Goal: Task Accomplishment & Management: Manage account settings

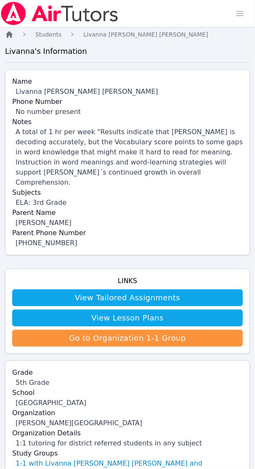
click at [10, 35] on icon "Breadcrumb" at bounding box center [9, 34] width 7 height 7
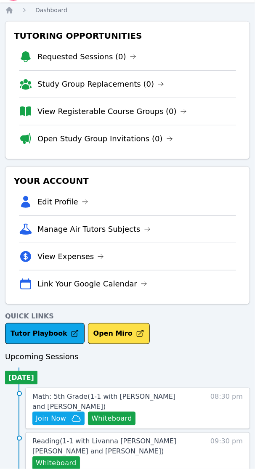
scroll to position [47, 0]
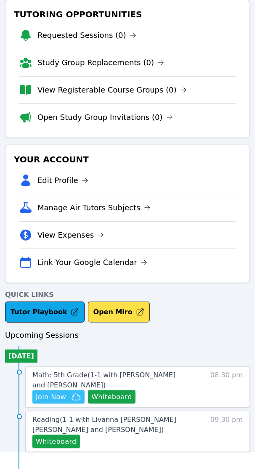
click at [45, 397] on span "Join Now" at bounding box center [51, 397] width 30 height 10
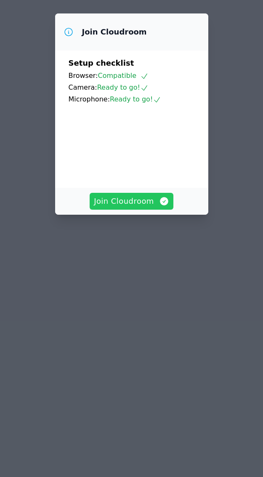
click at [130, 207] on span "Join Cloudroom" at bounding box center [131, 201] width 75 height 12
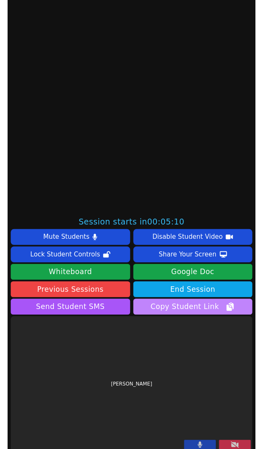
scroll to position [252, 0]
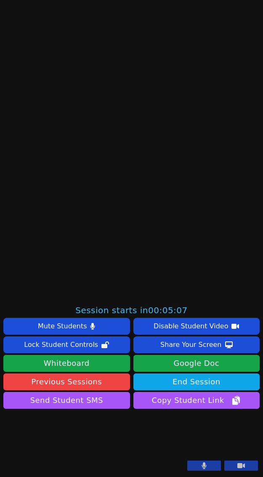
click at [238, 466] on button at bounding box center [241, 465] width 34 height 10
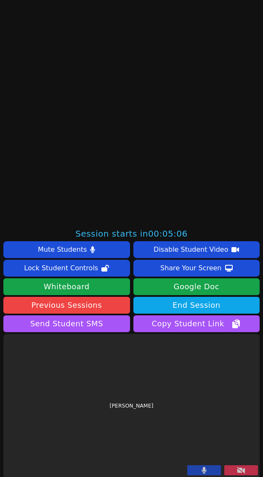
click at [202, 468] on button at bounding box center [204, 470] width 34 height 10
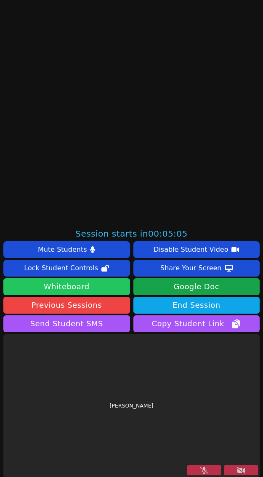
click at [95, 291] on button "Whiteboard" at bounding box center [66, 286] width 127 height 17
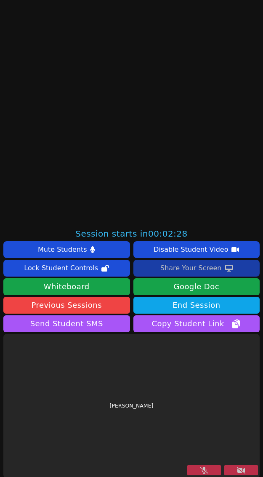
click at [173, 265] on div "Share Your Screen" at bounding box center [190, 267] width 61 height 13
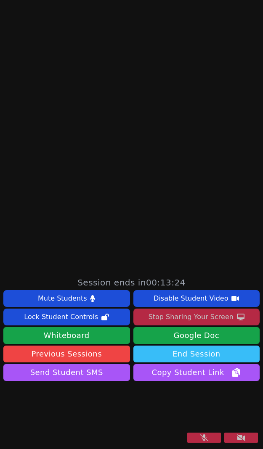
click at [193, 346] on button "End Session" at bounding box center [196, 354] width 127 height 17
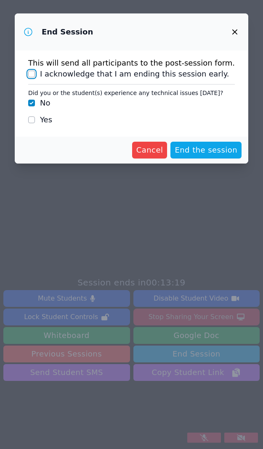
click at [35, 72] on input "I acknowledge that I am ending this session early." at bounding box center [31, 74] width 7 height 7
checkbox input "true"
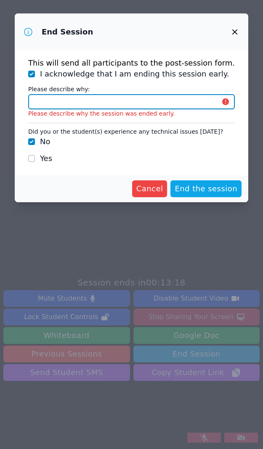
click at [83, 104] on input "Please describe why:" at bounding box center [131, 101] width 207 height 15
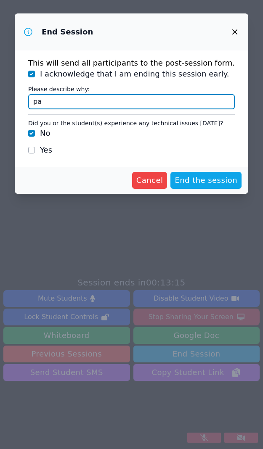
type input "p"
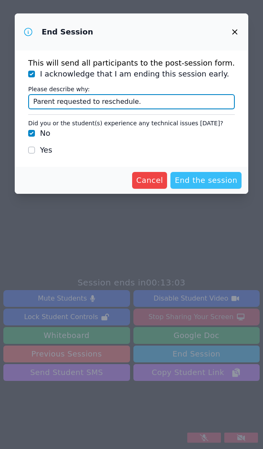
type input "Parent requested to reschedule."
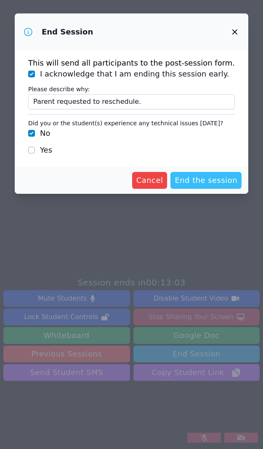
click at [201, 182] on span "End the session" at bounding box center [206, 181] width 63 height 12
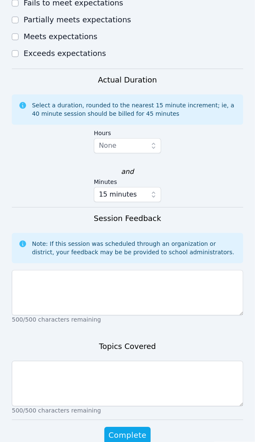
scroll to position [615, 0]
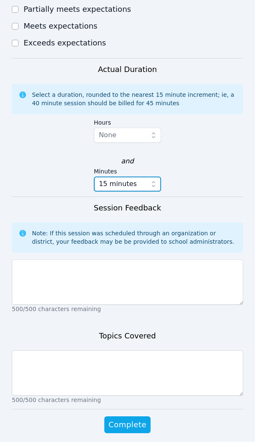
click at [154, 181] on icon "button" at bounding box center [153, 184] width 3 height 6
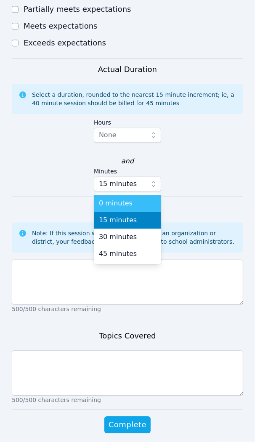
click at [125, 198] on span "0 minutes" at bounding box center [116, 203] width 34 height 10
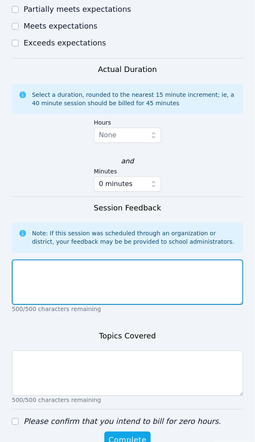
click at [48, 266] on textarea at bounding box center [127, 281] width 231 height 45
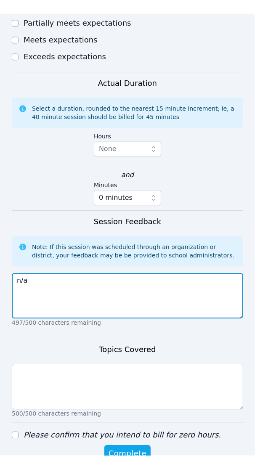
scroll to position [604, 0]
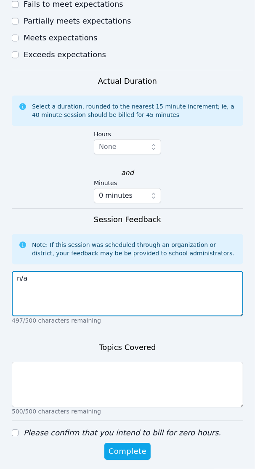
type textarea "n/a"
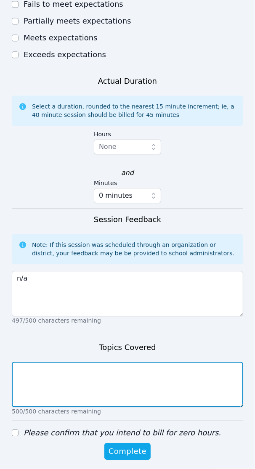
click at [49, 364] on textarea at bounding box center [127, 384] width 231 height 45
type textarea "n/a"
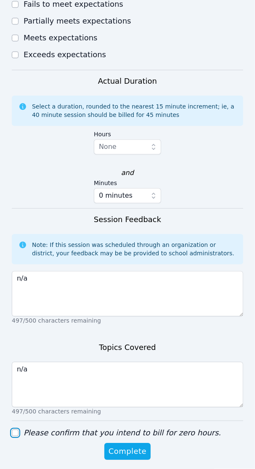
click at [14, 429] on input "Please confirm that you intend to bill for zero hours." at bounding box center [15, 432] width 7 height 7
checkbox input "true"
click at [135, 445] on span "Complete" at bounding box center [128, 451] width 38 height 12
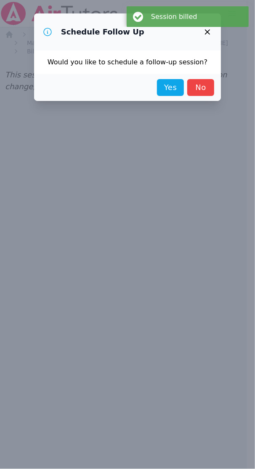
scroll to position [0, 0]
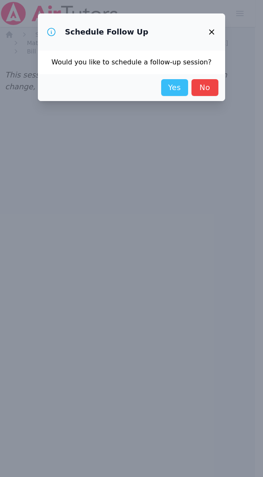
click at [165, 82] on link "Yes" at bounding box center [174, 87] width 27 height 17
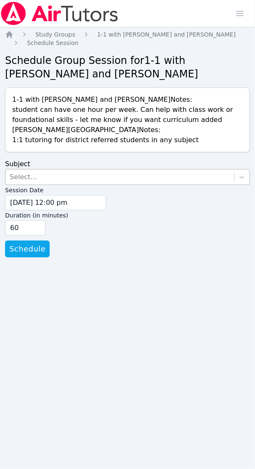
click at [24, 172] on div "Select..." at bounding box center [23, 177] width 27 height 10
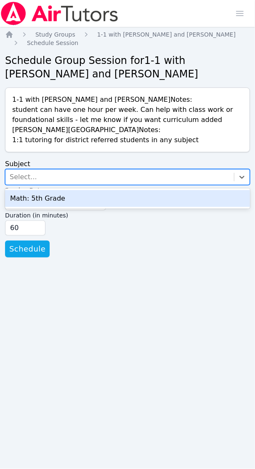
click at [26, 202] on div "Math: 5th Grade" at bounding box center [127, 198] width 245 height 17
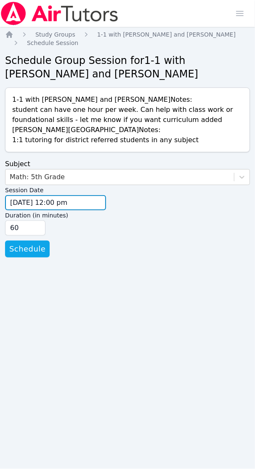
click at [17, 201] on input "09/11/2025 12:00 pm" at bounding box center [55, 202] width 101 height 15
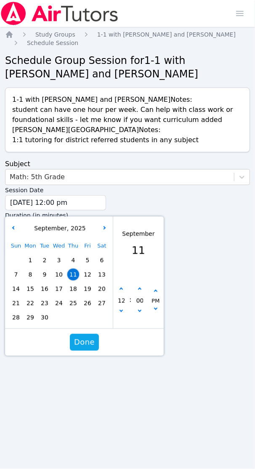
click at [91, 273] on span "12" at bounding box center [88, 275] width 12 height 12
click at [123, 287] on button "button" at bounding box center [121, 289] width 8 height 8
type input "09/12/2025 01:00 pm"
type input "01"
click at [123, 287] on button "button" at bounding box center [121, 289] width 8 height 8
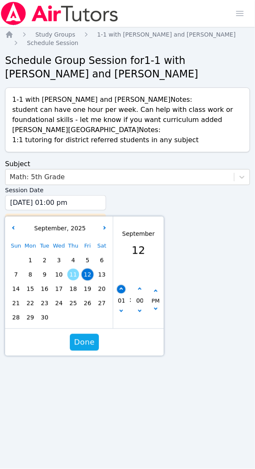
type input "09/12/2025 02:00 pm"
type input "02"
click at [123, 287] on button "button" at bounding box center [121, 289] width 8 height 8
type input "09/12/2025 03:00 pm"
type input "03"
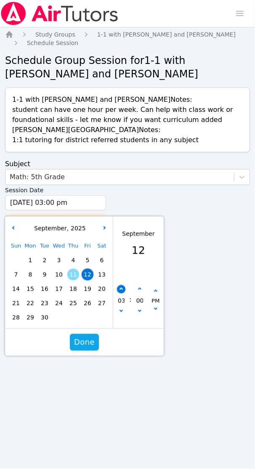
click at [123, 287] on button "button" at bounding box center [121, 289] width 8 height 8
type input "09/12/2025 04:00 pm"
type input "04"
click at [123, 287] on button "button" at bounding box center [121, 289] width 8 height 8
type input "09/12/2025 05:00 pm"
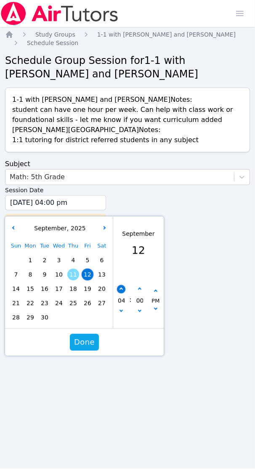
type input "05"
click at [123, 287] on button "button" at bounding box center [121, 289] width 8 height 8
type input "09/12/2025 06:00 pm"
type input "06"
click at [123, 287] on button "button" at bounding box center [121, 289] width 8 height 8
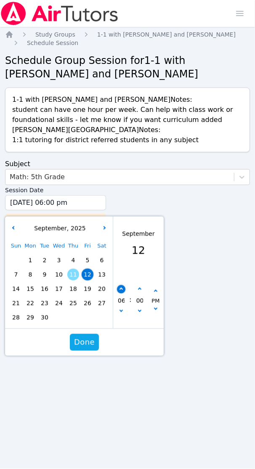
type input "09/12/2025 07:00 pm"
type input "07"
click at [123, 287] on button "button" at bounding box center [121, 289] width 8 height 8
type input "09/12/2025 08:00 pm"
type input "08"
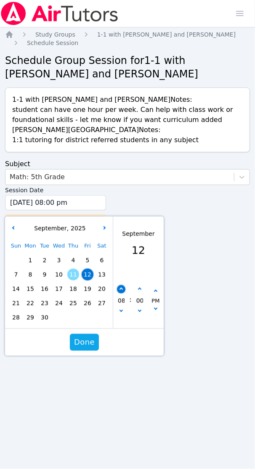
click at [123, 287] on button "button" at bounding box center [121, 289] width 8 height 8
type input "09/12/2025 09:00 pm"
type input "09"
click at [122, 311] on icon "button" at bounding box center [120, 310] width 3 height 3
type input "09/12/2025 08:00 pm"
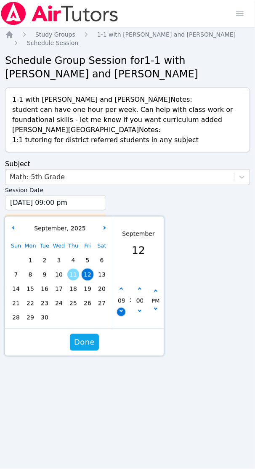
type input "08"
click at [139, 289] on icon "button" at bounding box center [139, 289] width 3 height 3
type input "09/12/2025 08:05 pm"
type input "05"
click at [139, 289] on icon "button" at bounding box center [139, 289] width 3 height 3
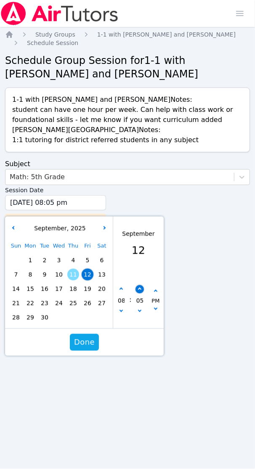
type input "09/12/2025 08:10 pm"
type input "10"
click at [139, 289] on icon "button" at bounding box center [139, 289] width 3 height 3
type input "09/12/2025 08:15 pm"
type input "15"
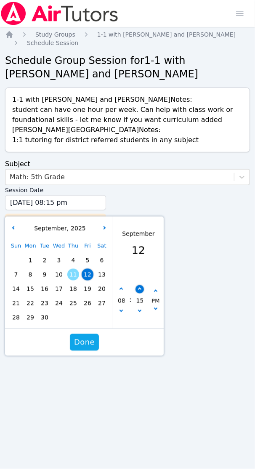
click at [139, 289] on icon "button" at bounding box center [139, 289] width 3 height 3
type input "09/12/2025 08:20 pm"
type input "20"
click at [139, 289] on icon "button" at bounding box center [139, 289] width 3 height 3
type input "09/12/2025 08:25 pm"
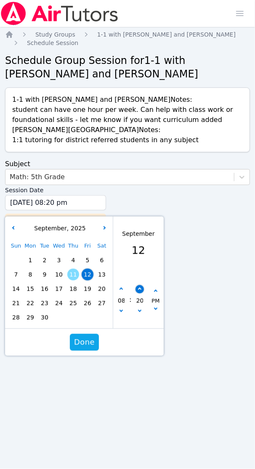
type input "25"
click at [139, 289] on icon "button" at bounding box center [139, 289] width 3 height 3
type input "09/12/2025 08:30 pm"
type input "30"
click at [83, 345] on span "Done" at bounding box center [84, 343] width 21 height 12
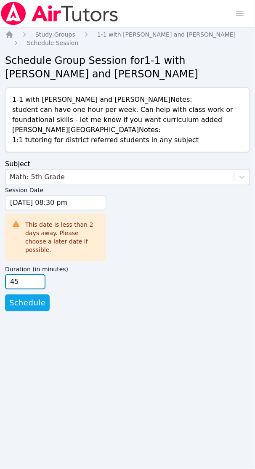
click at [34, 276] on input "45" at bounding box center [25, 281] width 40 height 15
type input "30"
click at [34, 276] on input "30" at bounding box center [25, 281] width 40 height 15
drag, startPoint x: 24, startPoint y: 295, endPoint x: 65, endPoint y: 312, distance: 44.8
click at [24, 297] on span "Schedule" at bounding box center [27, 303] width 36 height 12
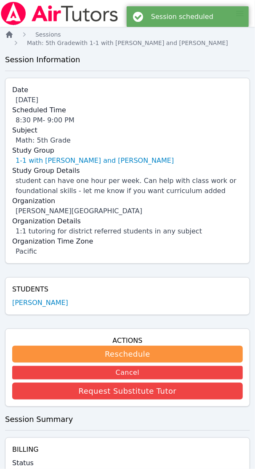
click at [10, 37] on icon "Breadcrumb" at bounding box center [9, 34] width 8 height 8
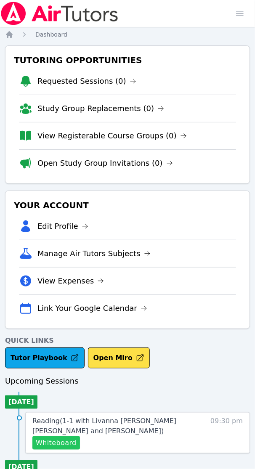
click at [60, 445] on button "Whiteboard" at bounding box center [56, 442] width 48 height 13
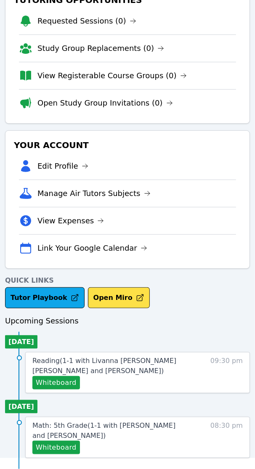
scroll to position [67, 0]
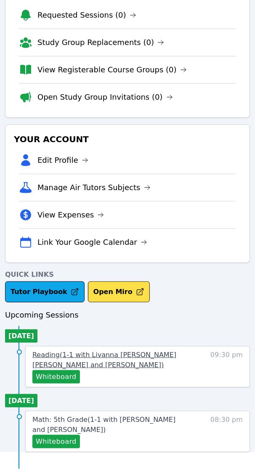
click at [119, 354] on span "Reading ( 1-1 with Livanna Valdes Alzamora and Shelly Fisher )" at bounding box center [104, 360] width 144 height 18
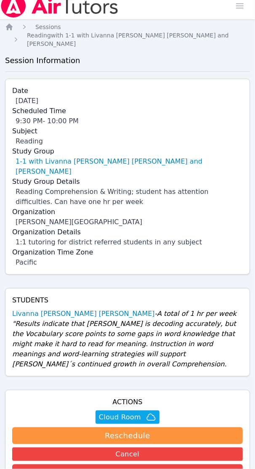
scroll to position [79, 0]
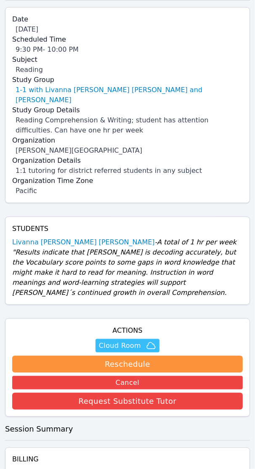
click at [139, 341] on span "Cloud Room" at bounding box center [120, 346] width 42 height 10
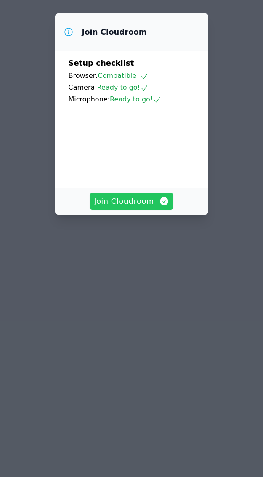
click at [142, 207] on span "Join Cloudroom" at bounding box center [131, 201] width 75 height 12
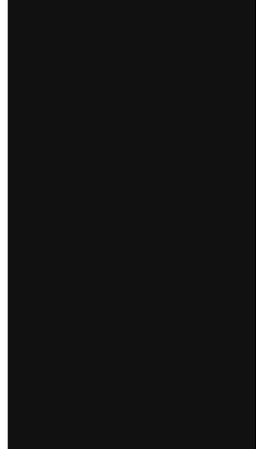
scroll to position [307, 0]
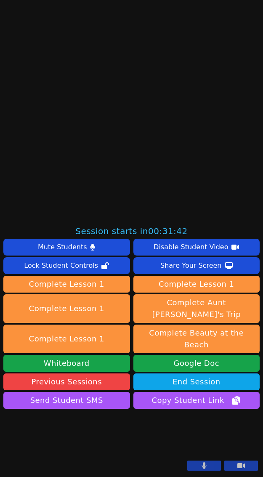
click at [202, 464] on icon at bounding box center [204, 465] width 5 height 7
click at [228, 468] on button at bounding box center [241, 465] width 34 height 10
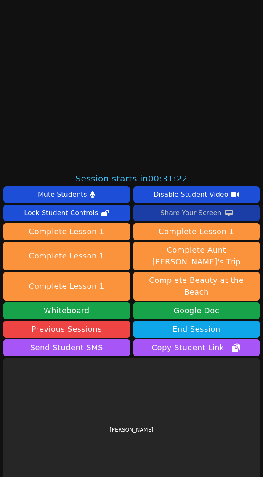
click at [194, 207] on div "Share Your Screen" at bounding box center [190, 212] width 61 height 13
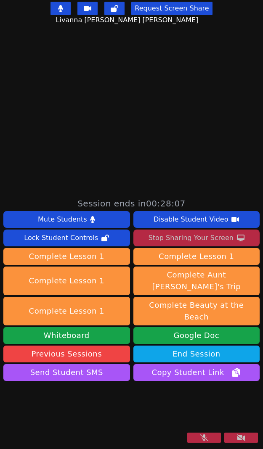
click at [200, 441] on icon at bounding box center [204, 438] width 8 height 7
click at [238, 438] on button at bounding box center [241, 438] width 34 height 10
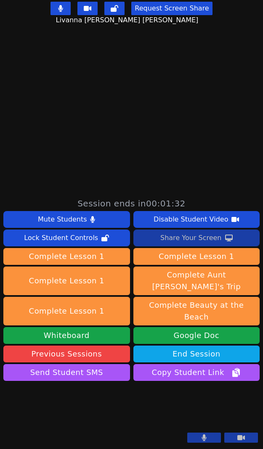
click at [184, 231] on div "Share Your Screen" at bounding box center [190, 237] width 61 height 13
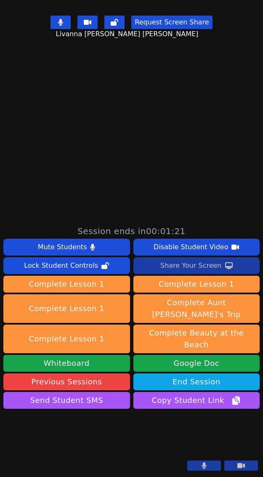
click at [181, 259] on div "Share Your Screen" at bounding box center [190, 265] width 61 height 13
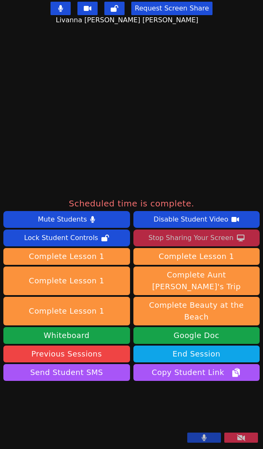
click at [173, 231] on div "Stop Sharing Your Screen" at bounding box center [190, 237] width 85 height 13
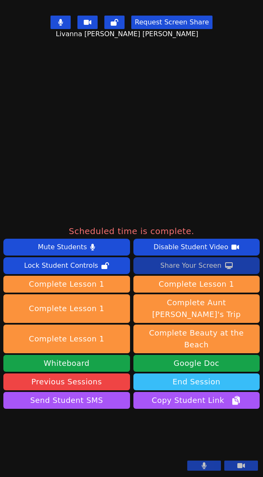
click at [213, 373] on button "End Session" at bounding box center [196, 381] width 127 height 17
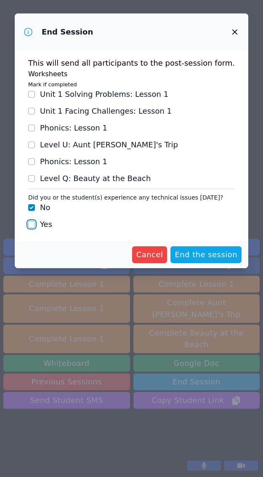
click at [35, 222] on input "Yes" at bounding box center [31, 224] width 7 height 7
checkbox input "true"
checkbox input "false"
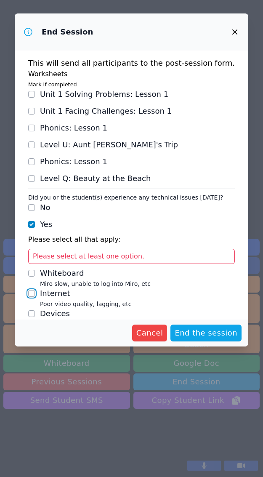
click at [35, 293] on input "Internet Poor video quality, lagging, etc" at bounding box center [31, 293] width 7 height 7
checkbox input "true"
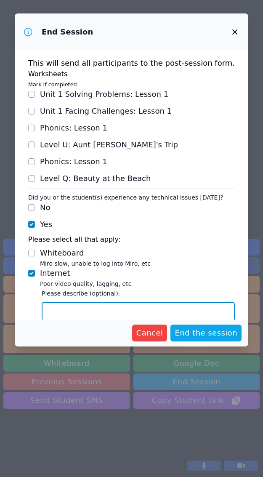
click at [82, 312] on textarea "Internet Poor video quality, lagging, etc" at bounding box center [138, 314] width 193 height 25
type textarea "Student lost connecti"
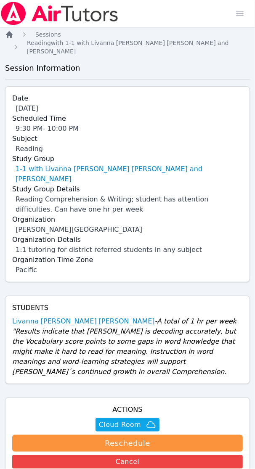
click at [9, 32] on icon "Breadcrumb" at bounding box center [9, 34] width 7 height 7
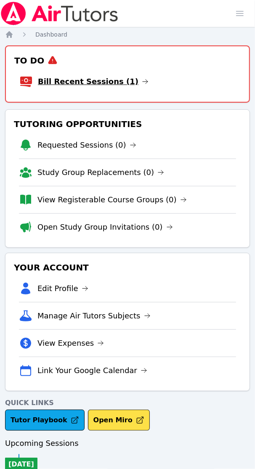
click at [75, 82] on link "Bill Recent Sessions (1)" at bounding box center [93, 82] width 111 height 12
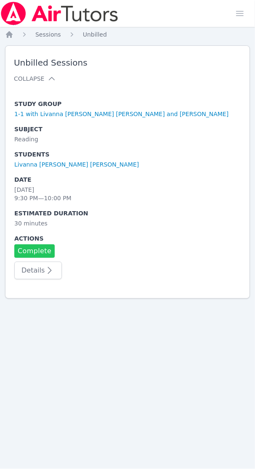
click at [37, 249] on link "Complete" at bounding box center [34, 250] width 40 height 13
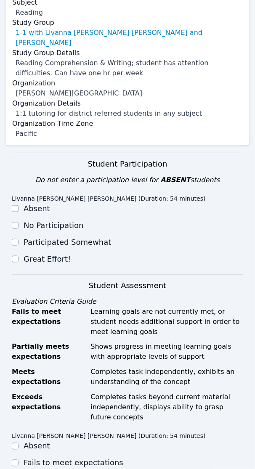
scroll to position [210, 0]
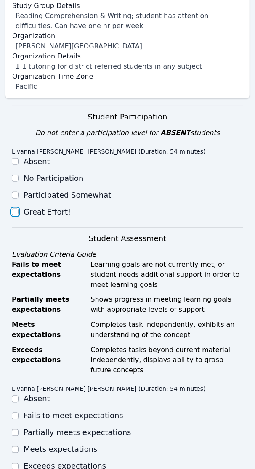
click at [15, 209] on input "Great Effort!" at bounding box center [15, 212] width 7 height 7
checkbox input "true"
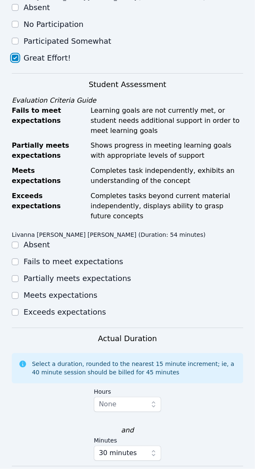
scroll to position [368, 0]
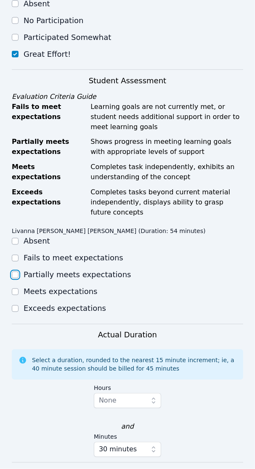
click at [16, 272] on input "Partially meets expectations" at bounding box center [15, 275] width 7 height 7
checkbox input "true"
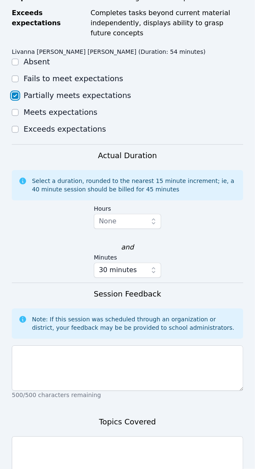
scroll to position [588, 0]
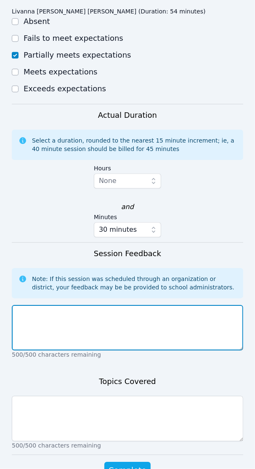
click at [41, 305] on textarea at bounding box center [127, 327] width 231 height 45
paste textarea "[PERSON_NAME] completed homework on reading fluency, context clues, and compreh…"
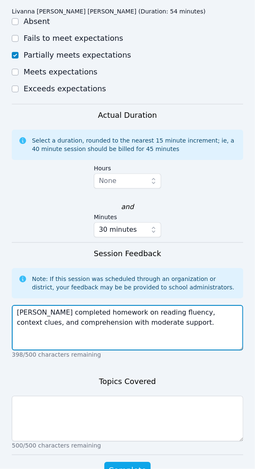
type textarea "[PERSON_NAME] completed homework on reading fluency, context clues, and compreh…"
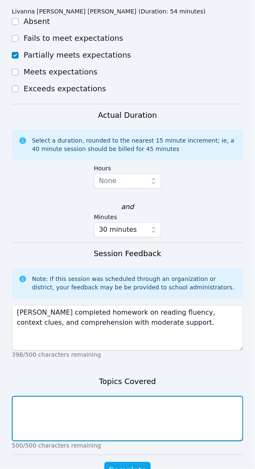
click at [43, 396] on textarea at bounding box center [127, 418] width 231 height 45
paste textarea "Reading fluency, context clues, comprehension"
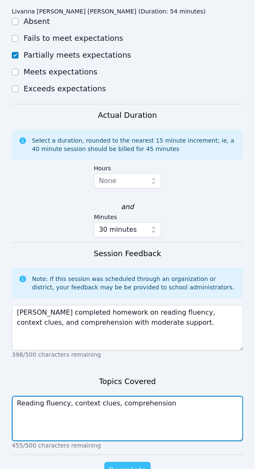
type textarea "Reading fluency, context clues, comprehension"
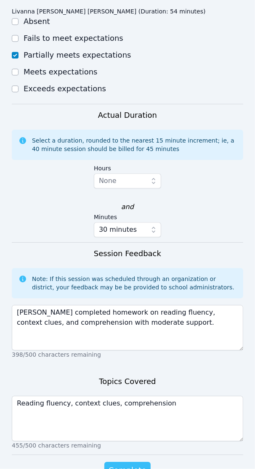
click at [137, 464] on span "Complete" at bounding box center [128, 470] width 38 height 12
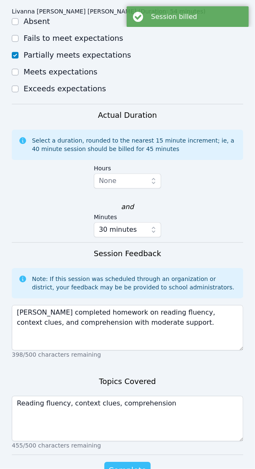
scroll to position [0, 0]
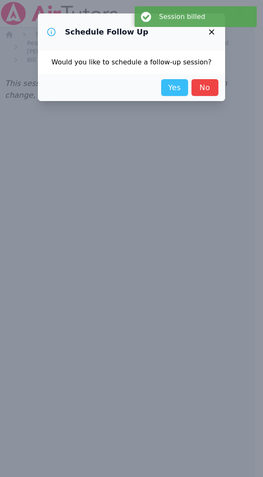
click at [166, 86] on link "Yes" at bounding box center [174, 87] width 27 height 17
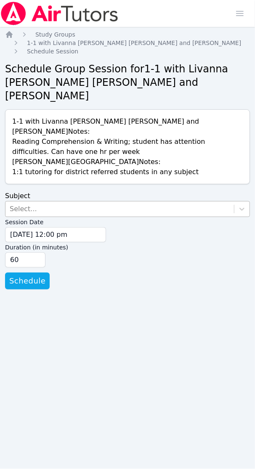
click at [16, 204] on div "Select..." at bounding box center [23, 209] width 27 height 10
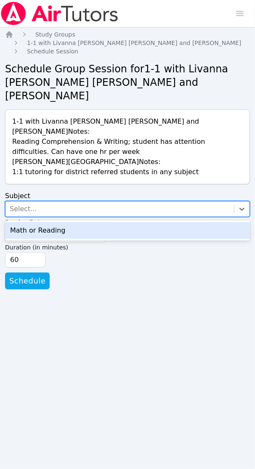
click at [50, 222] on div "Math or Reading" at bounding box center [127, 230] width 245 height 17
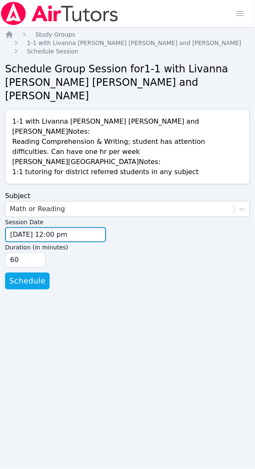
click at [13, 227] on input "09/11/2025 12:00 pm" at bounding box center [55, 234] width 101 height 15
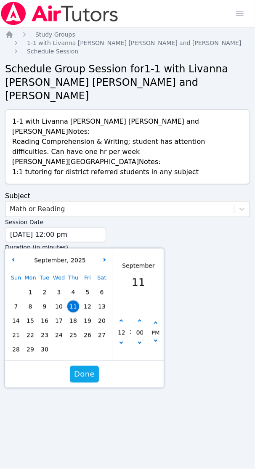
click at [49, 315] on span "16" at bounding box center [45, 321] width 12 height 12
click at [125, 317] on button "button" at bounding box center [121, 321] width 8 height 8
type input "09/16/2025 01:00 pm"
type input "01"
click at [125, 317] on button "button" at bounding box center [121, 321] width 8 height 8
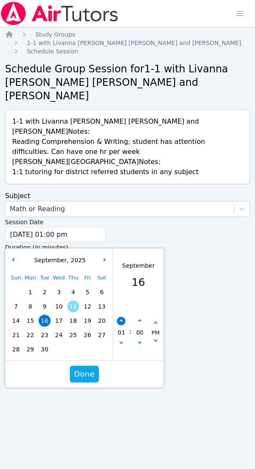
type input "09/16/2025 02:00 pm"
type input "02"
click at [125, 317] on button "button" at bounding box center [121, 321] width 8 height 8
type input "09/16/2025 03:00 pm"
type input "03"
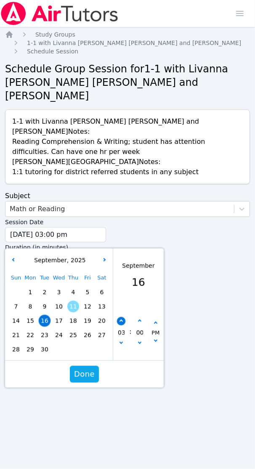
click at [125, 317] on button "button" at bounding box center [121, 321] width 8 height 8
type input "09/16/2025 04:00 pm"
type input "04"
click at [125, 317] on button "button" at bounding box center [121, 321] width 8 height 8
type input "09/16/2025 05:00 pm"
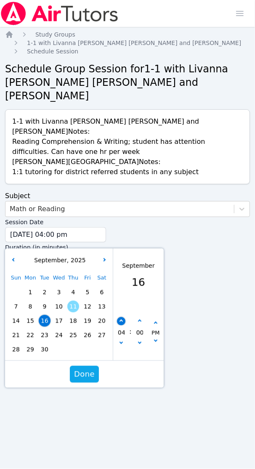
type input "05"
click at [125, 317] on button "button" at bounding box center [121, 321] width 8 height 8
type input "09/16/2025 06:00 pm"
type input "06"
click at [125, 317] on button "button" at bounding box center [121, 321] width 8 height 8
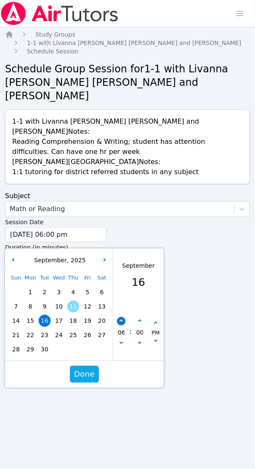
type input "09/16/2025 07:00 pm"
type input "07"
click at [121, 317] on button "button" at bounding box center [121, 321] width 8 height 8
type input "09/16/2025 08:00 pm"
type input "08"
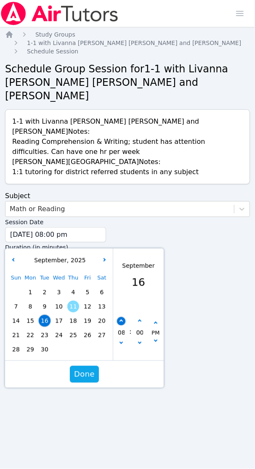
click at [121, 317] on button "button" at bounding box center [121, 321] width 8 height 8
type input "09/16/2025 09:00 pm"
type input "09"
click at [87, 368] on span "Done" at bounding box center [84, 374] width 21 height 12
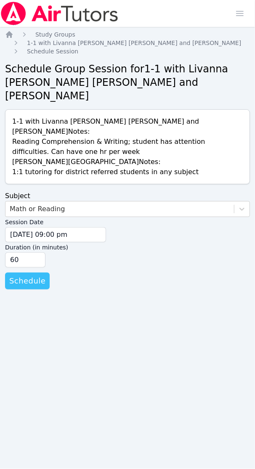
click at [29, 275] on span "Schedule" at bounding box center [27, 281] width 36 height 12
